Goal: Information Seeking & Learning: Learn about a topic

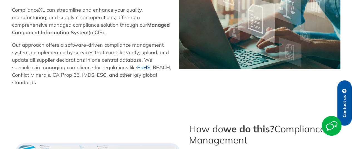
scroll to position [278, 0]
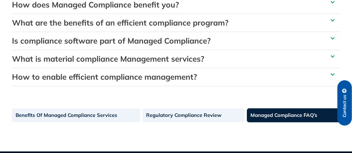
scroll to position [146, 0]
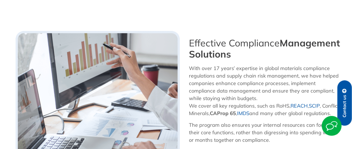
scroll to position [286, 0]
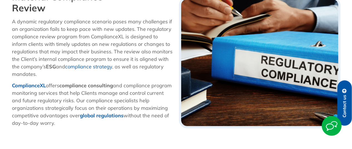
scroll to position [167, 0]
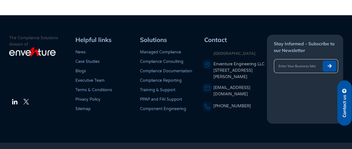
scroll to position [728, 0]
